Goal: Task Accomplishment & Management: Manage account settings

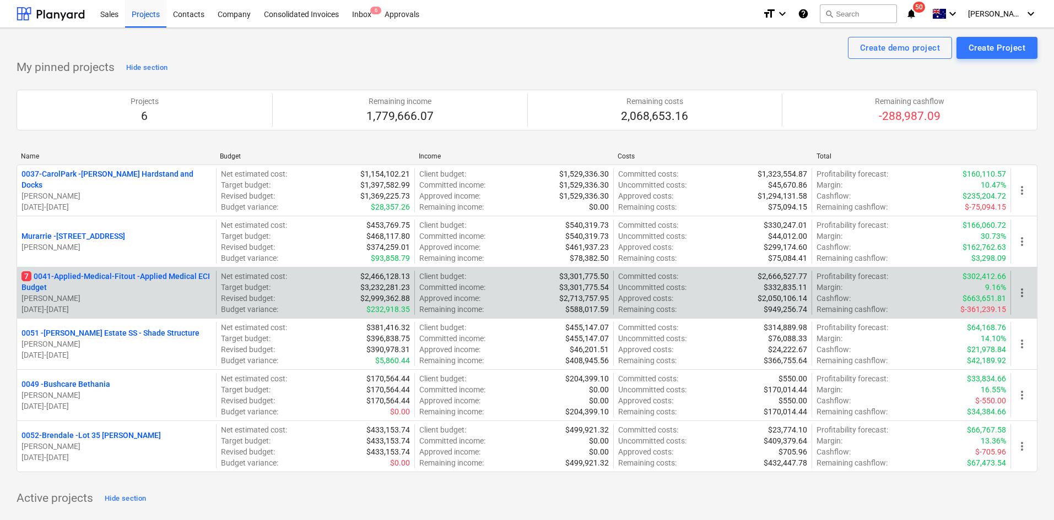
click at [111, 276] on p "7 0041-Applied-Medical-Fitout - Applied Medical ECI Budget" at bounding box center [116, 282] width 190 height 22
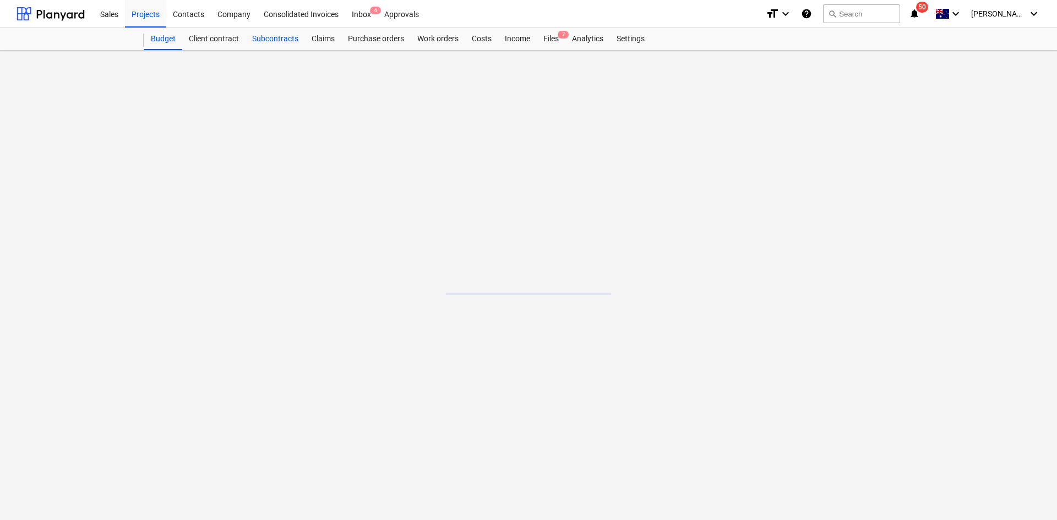
click at [289, 40] on div "Subcontracts" at bounding box center [275, 39] width 59 height 22
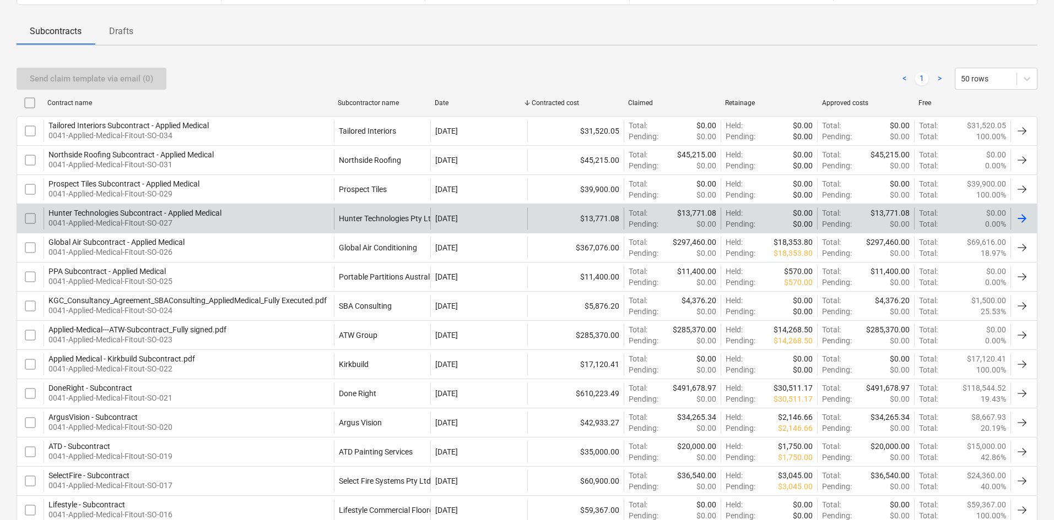
scroll to position [165, 0]
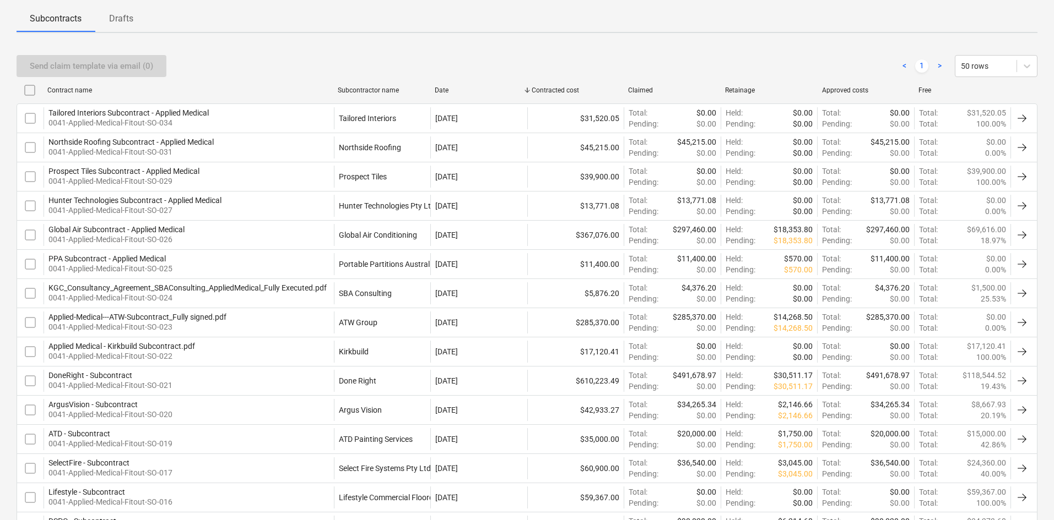
click at [385, 89] on div "Subcontractor name" at bounding box center [382, 90] width 88 height 8
checkbox input "false"
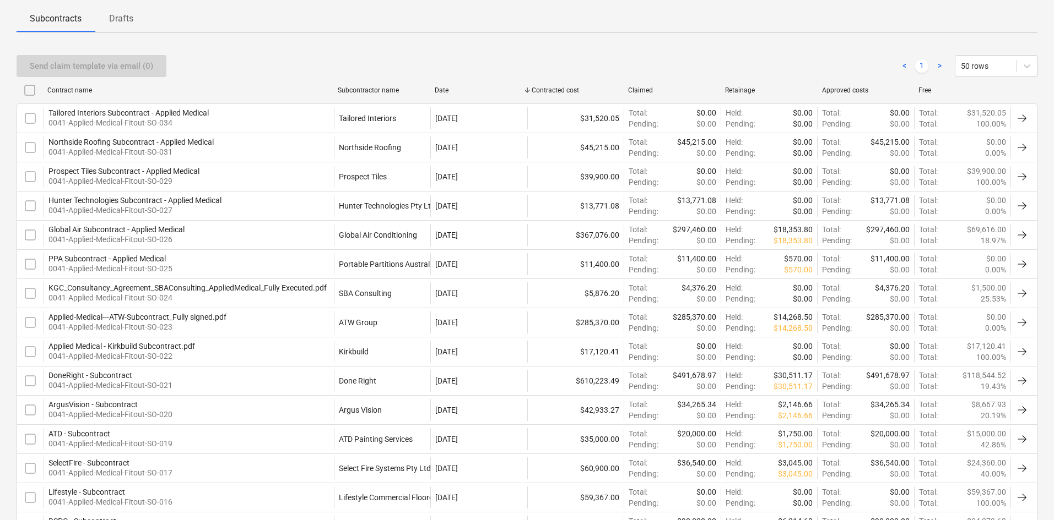
checkbox input "false"
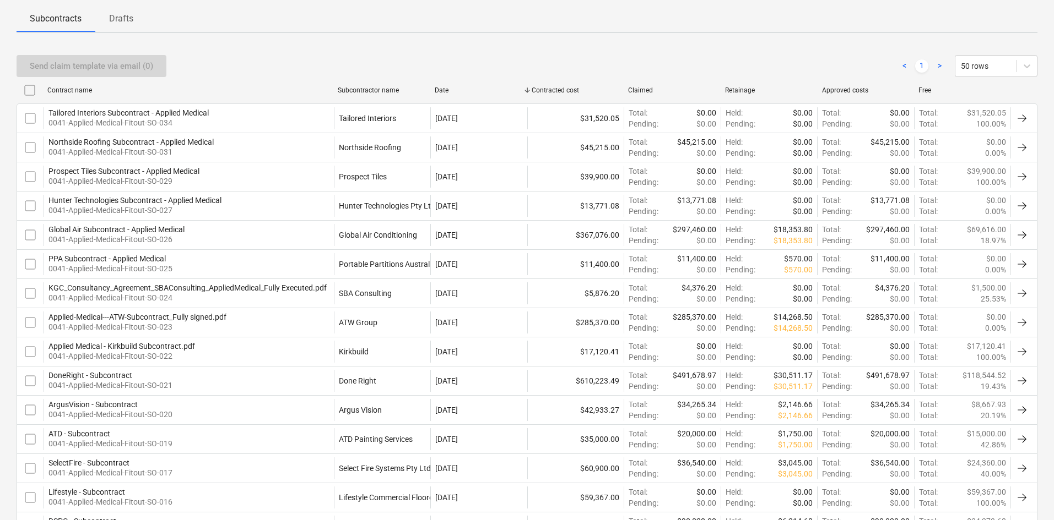
checkbox input "false"
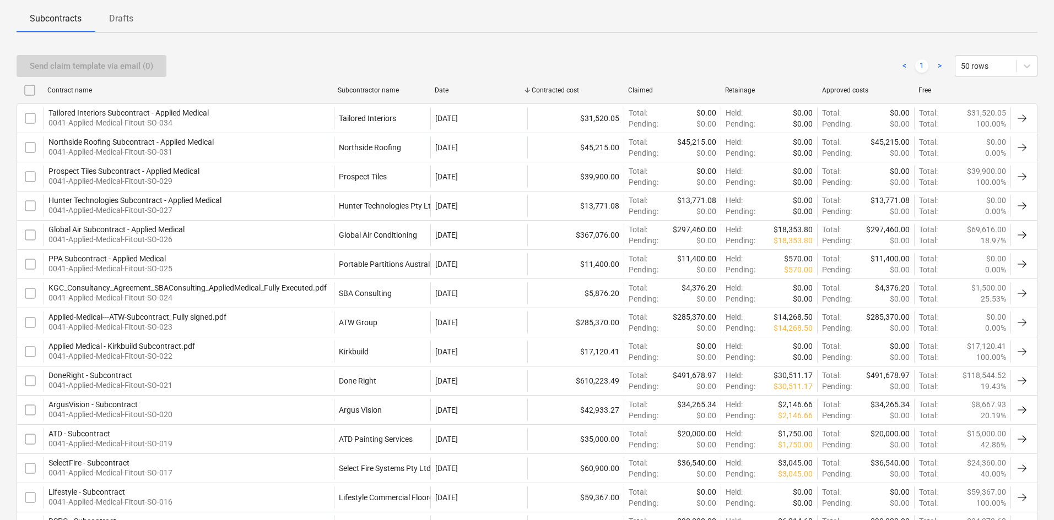
checkbox input "false"
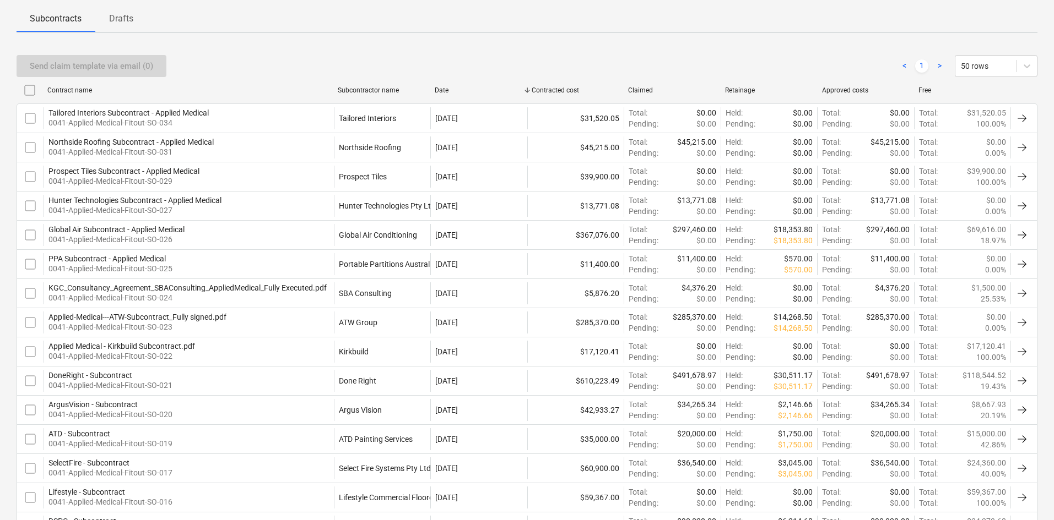
checkbox input "false"
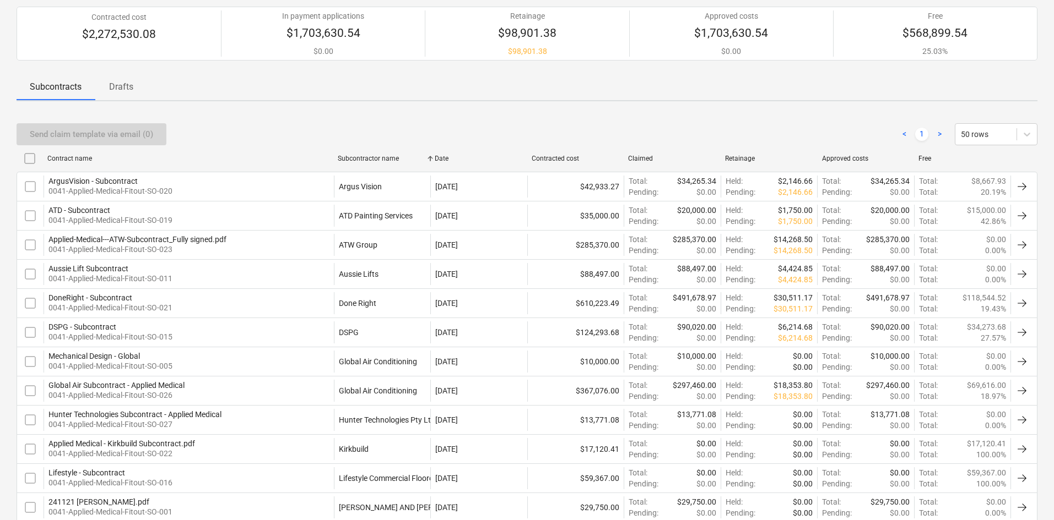
scroll to position [0, 0]
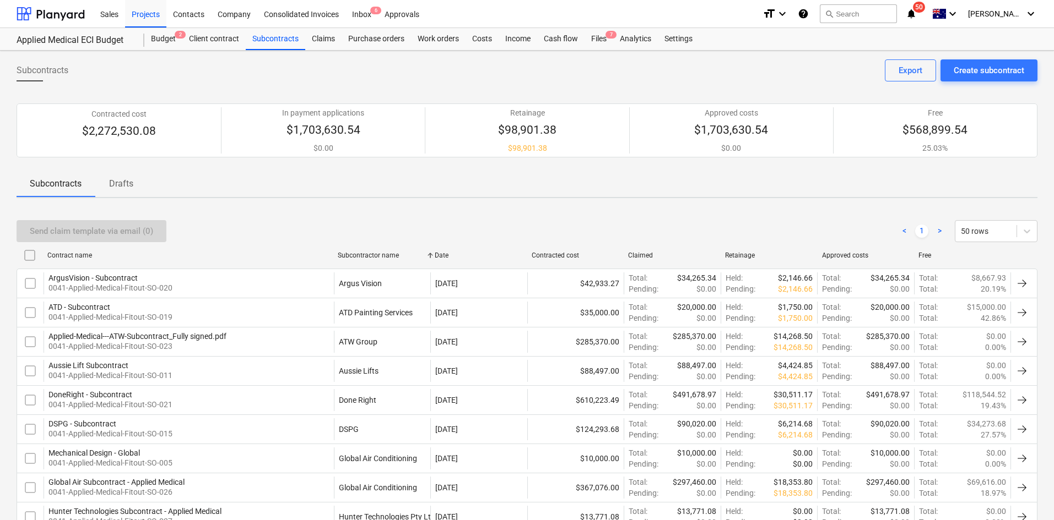
click at [255, 83] on div "Subcontracts Create subcontract Export" at bounding box center [527, 74] width 1020 height 31
